Goal: Check status: Check status

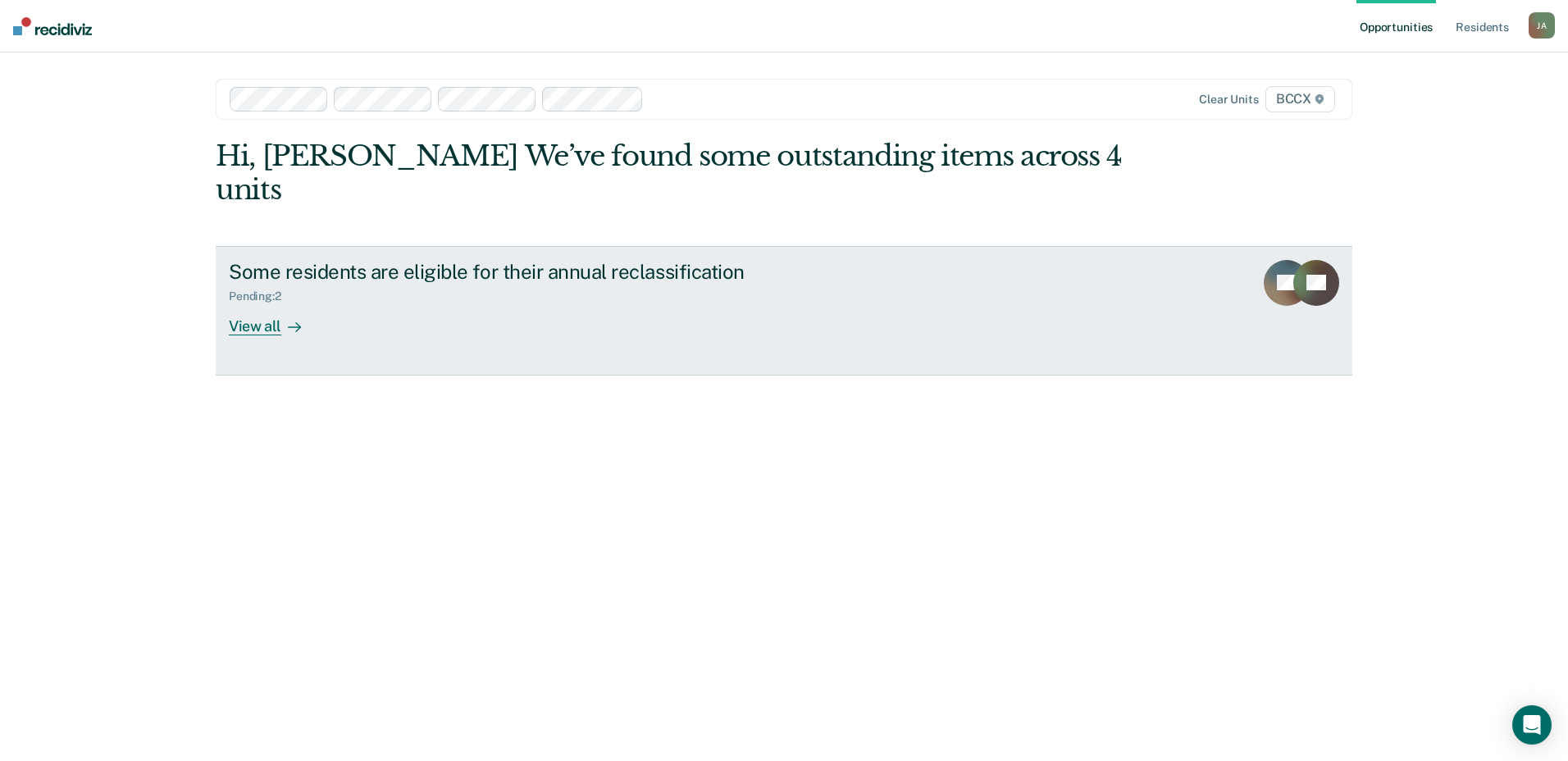
click at [264, 304] on div "View all" at bounding box center [274, 319] width 92 height 32
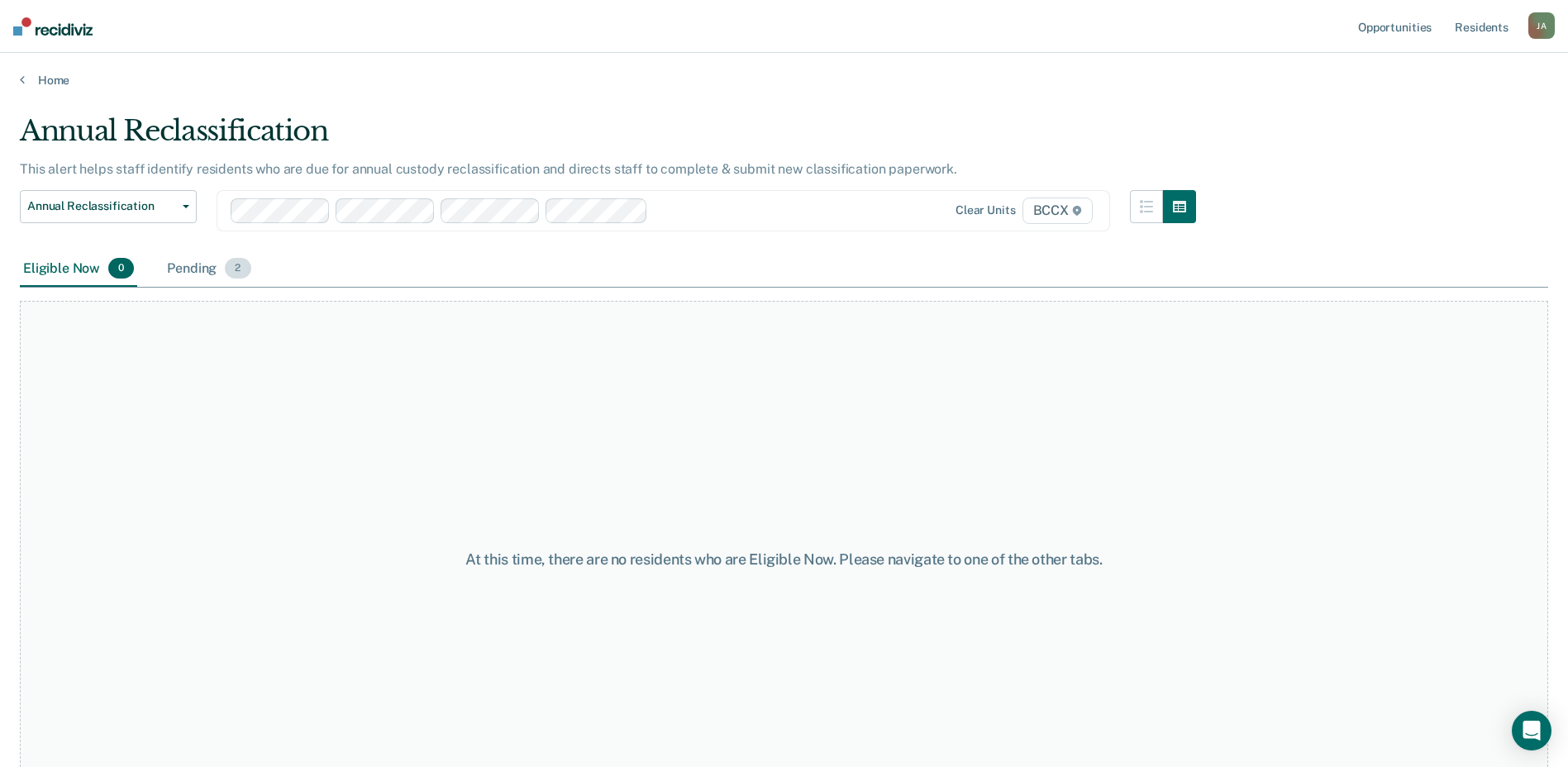
click at [205, 270] on div "Pending 2" at bounding box center [208, 270] width 90 height 36
